Goal: Transaction & Acquisition: Obtain resource

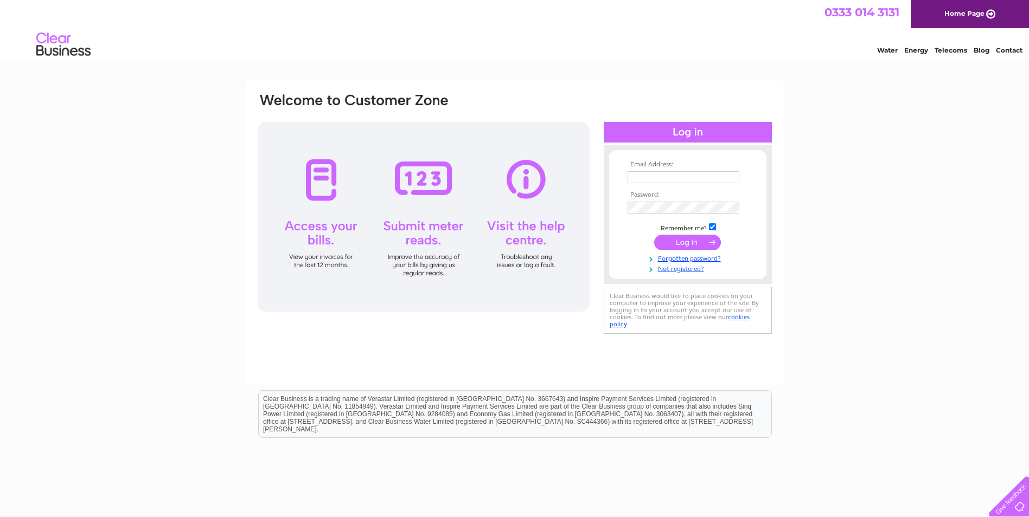
type input "[EMAIL_ADDRESS][DOMAIN_NAME]"
click at [696, 245] on input "submit" at bounding box center [687, 242] width 67 height 15
click at [687, 242] on input "submit" at bounding box center [687, 242] width 67 height 15
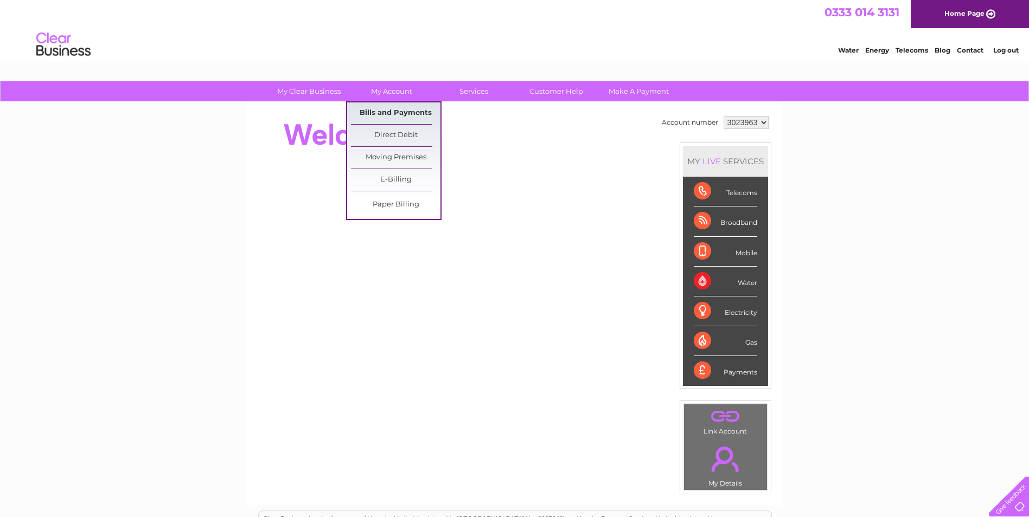
click at [396, 112] on link "Bills and Payments" at bounding box center [395, 114] width 89 height 22
click at [408, 114] on link "Bills and Payments" at bounding box center [395, 114] width 89 height 22
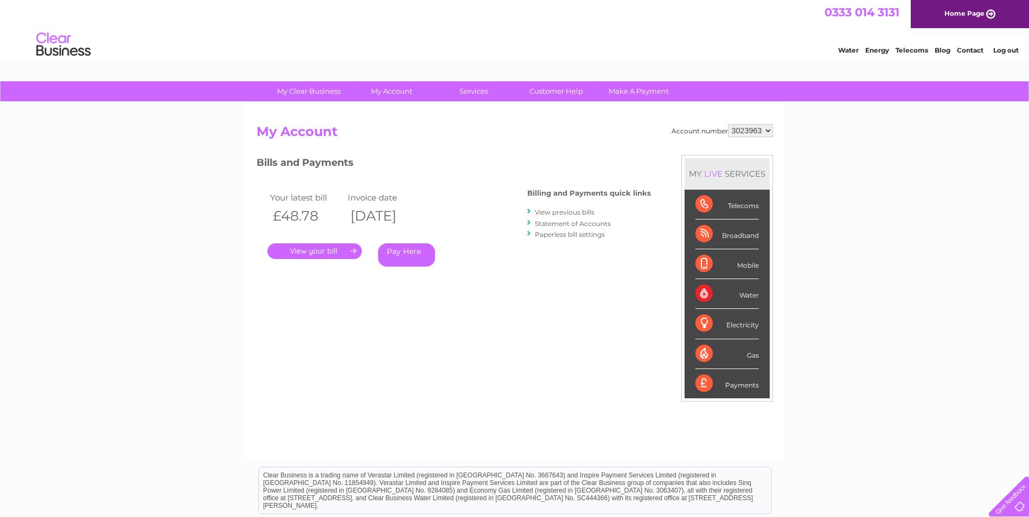
click at [340, 252] on link "." at bounding box center [314, 252] width 94 height 16
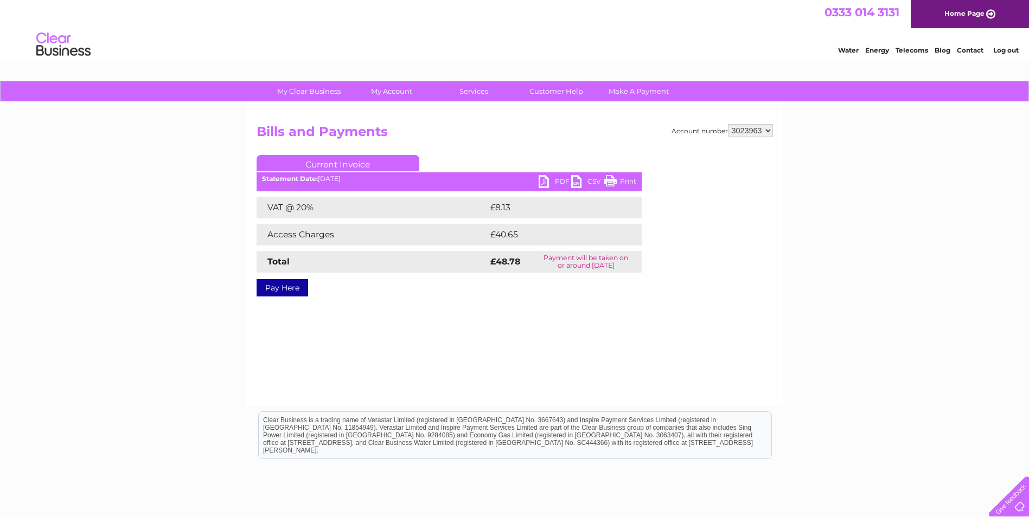
click at [554, 183] on link "PDF" at bounding box center [555, 183] width 33 height 16
